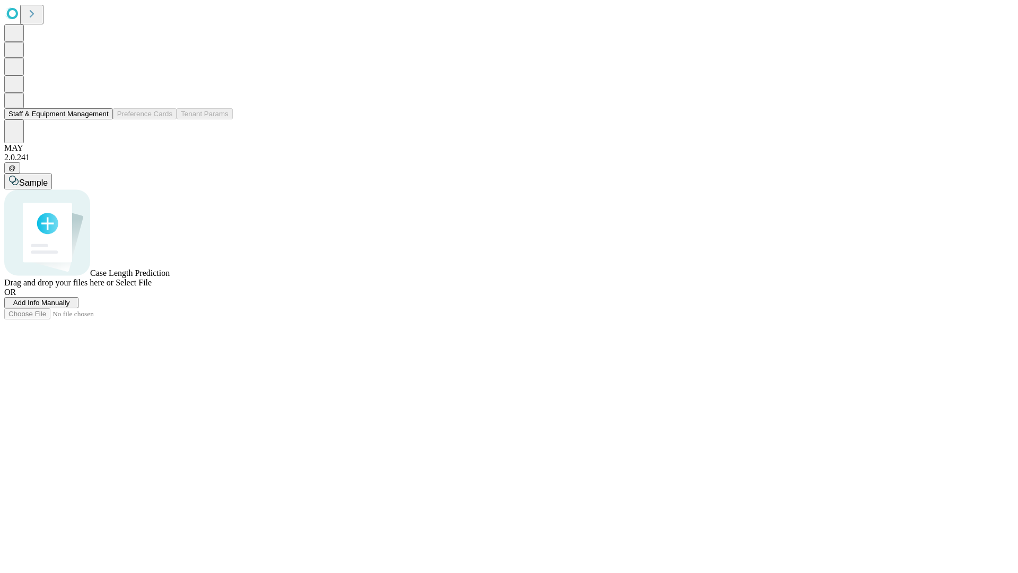
click at [101, 119] on button "Staff & Equipment Management" at bounding box center [58, 113] width 109 height 11
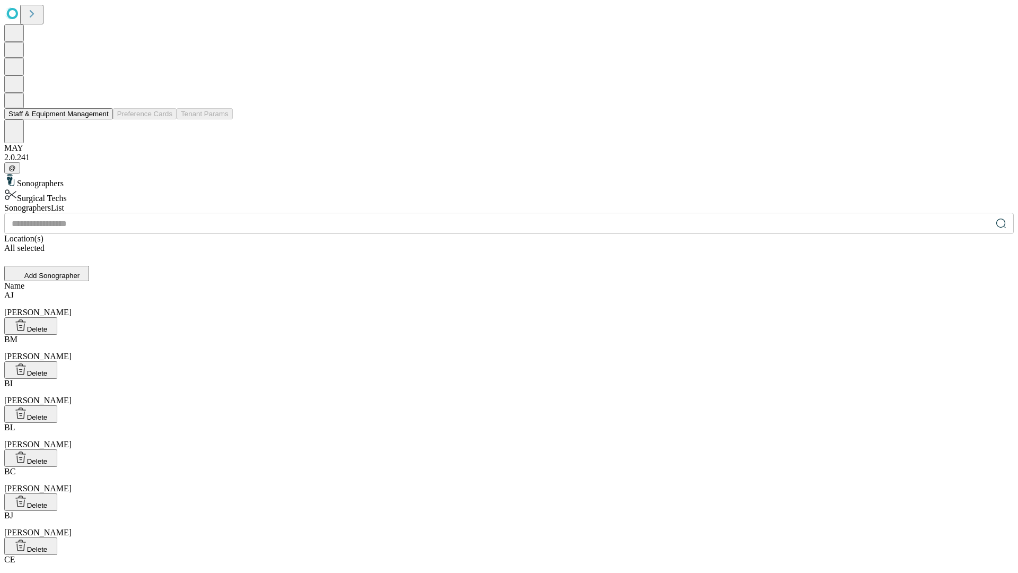
click at [101, 119] on button "Staff & Equipment Management" at bounding box center [58, 113] width 109 height 11
